Goal: Task Accomplishment & Management: Manage account settings

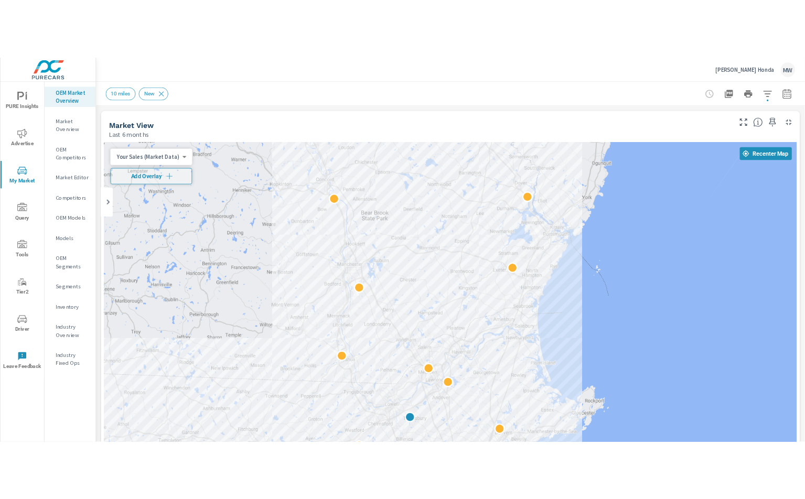
scroll to position [438, 0]
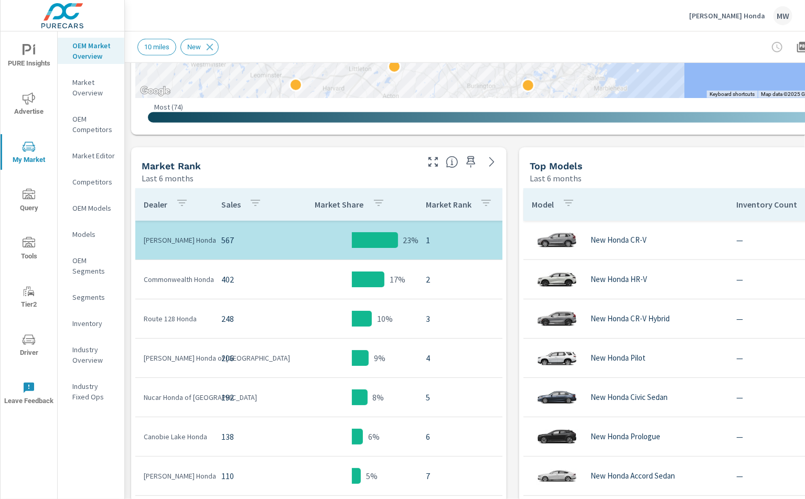
click at [753, 11] on p "[PERSON_NAME] Honda" at bounding box center [727, 15] width 76 height 9
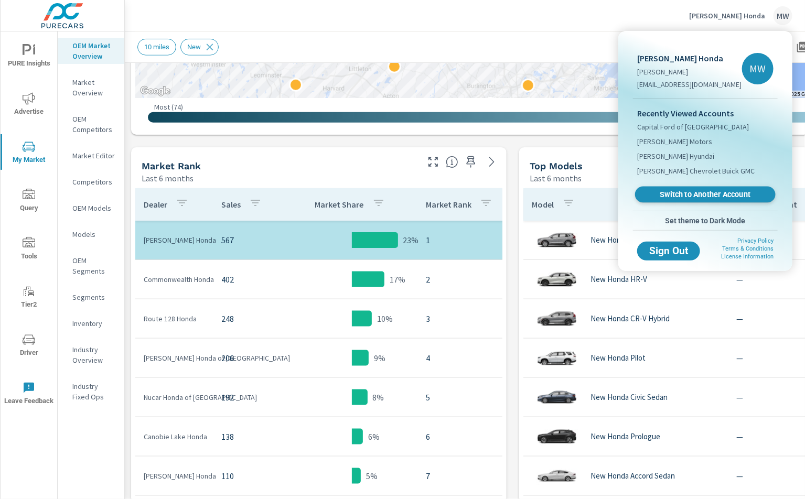
click at [684, 192] on span "Switch to Another Account" at bounding box center [705, 195] width 129 height 10
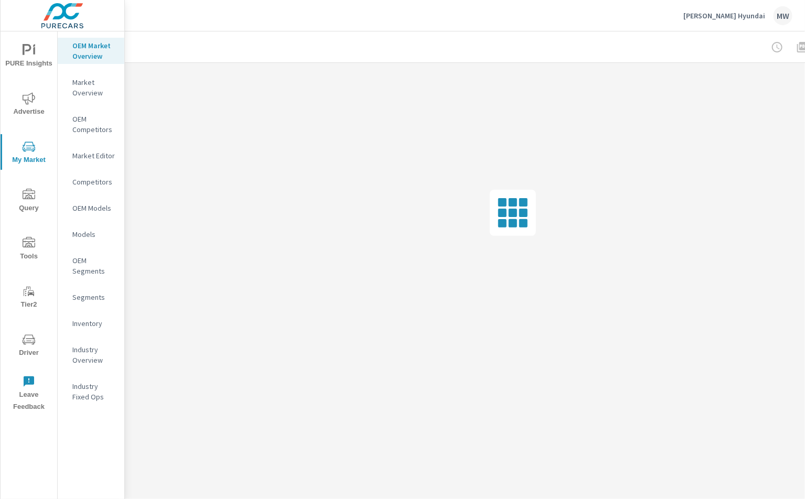
click at [31, 347] on span "Driver" at bounding box center [29, 347] width 50 height 26
